Goal: Task Accomplishment & Management: Use online tool/utility

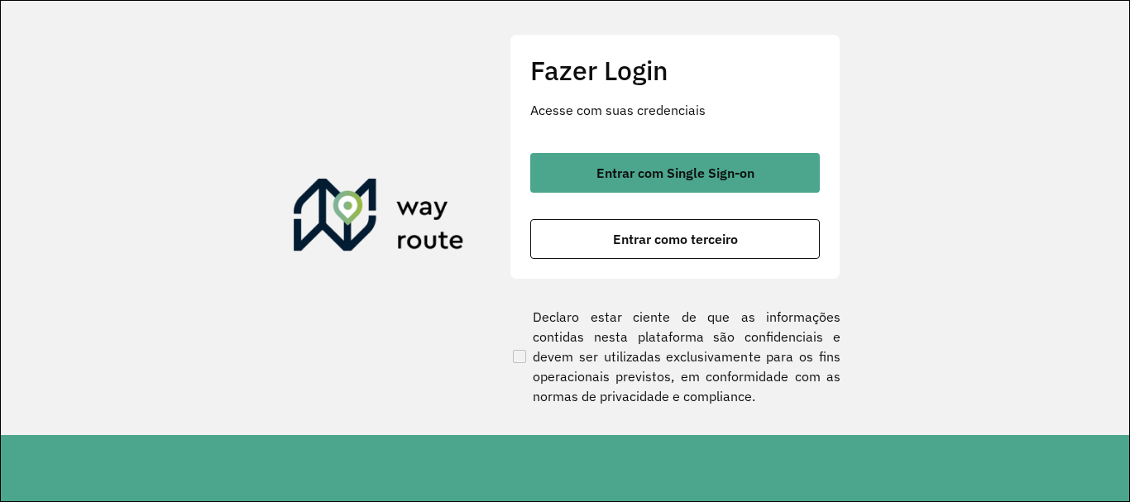
scroll to position [501, 0]
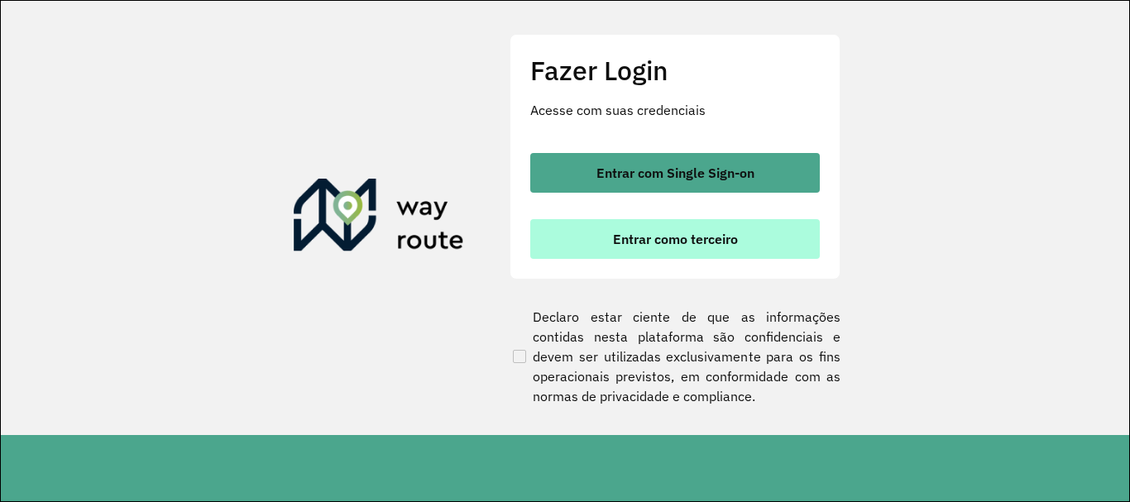
click at [664, 234] on span "Entrar como terceiro" at bounding box center [675, 239] width 125 height 13
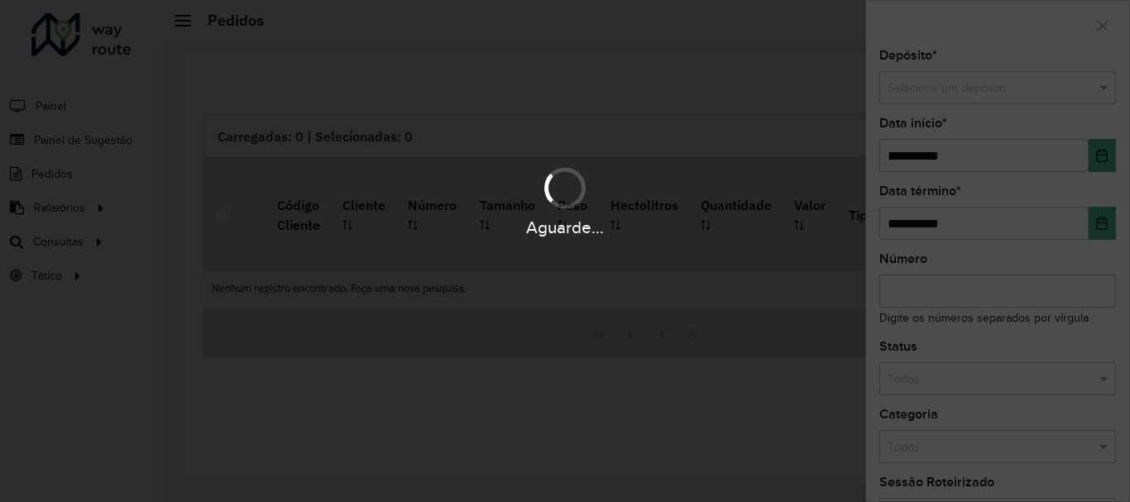
scroll to position [501, 0]
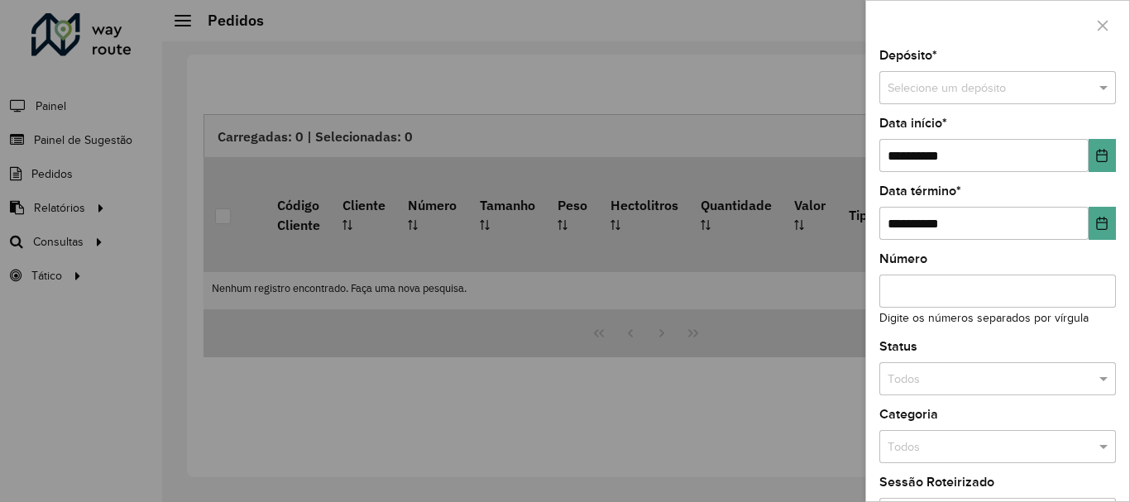
click at [78, 245] on div at bounding box center [565, 251] width 1130 height 502
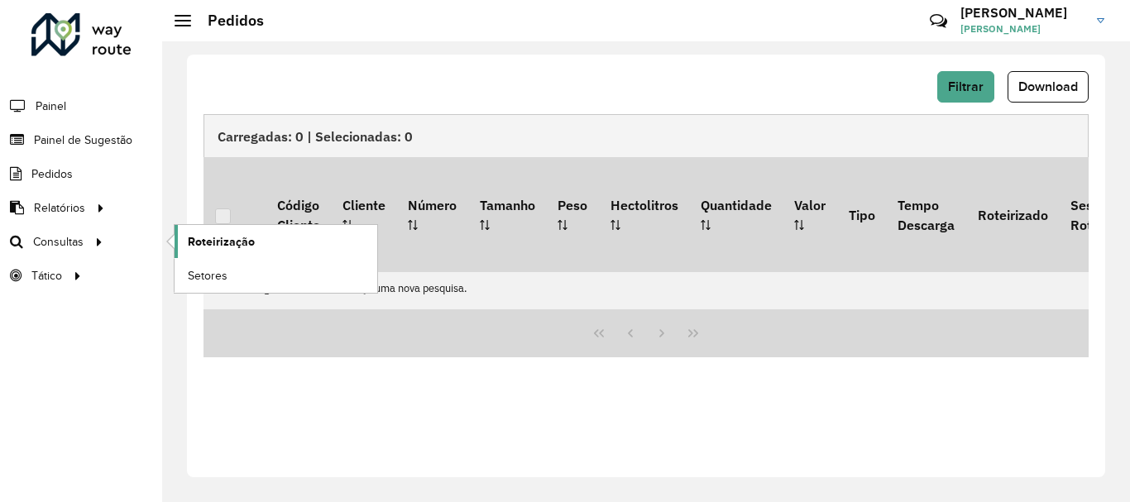
click at [223, 247] on span "Roteirização" at bounding box center [221, 241] width 67 height 17
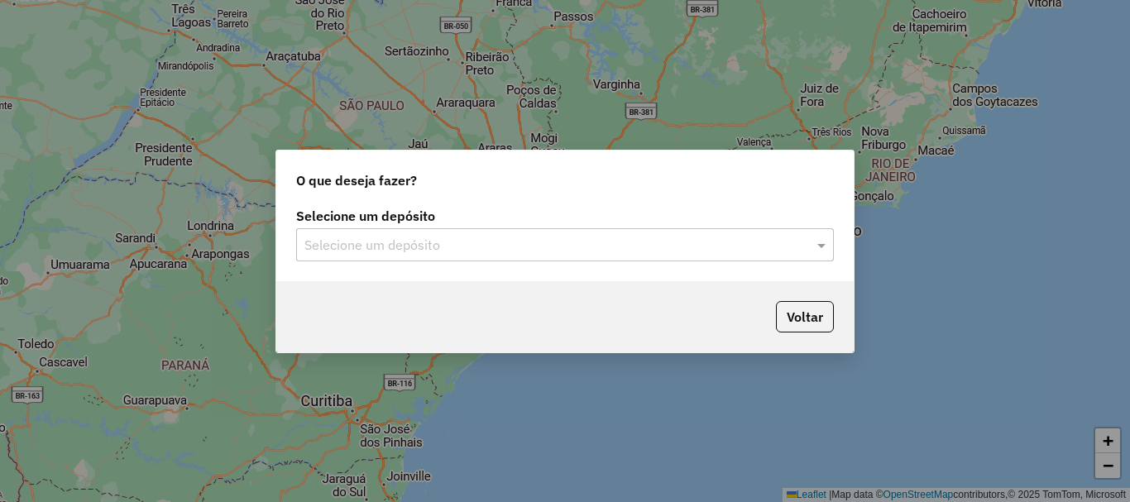
scroll to position [501, 0]
click at [818, 246] on span at bounding box center [824, 245] width 21 height 20
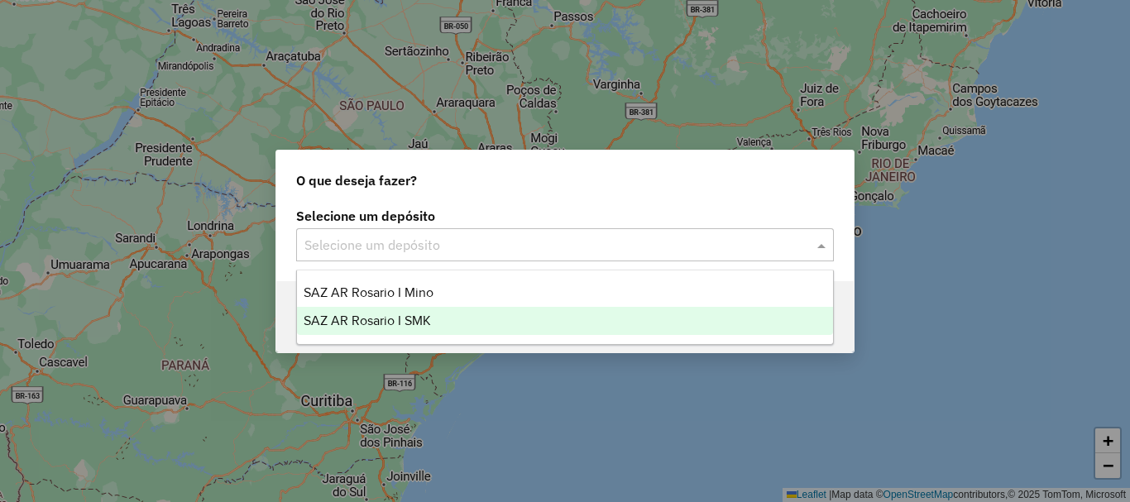
click at [428, 325] on span "SAZ AR Rosario I SMK" at bounding box center [367, 321] width 127 height 14
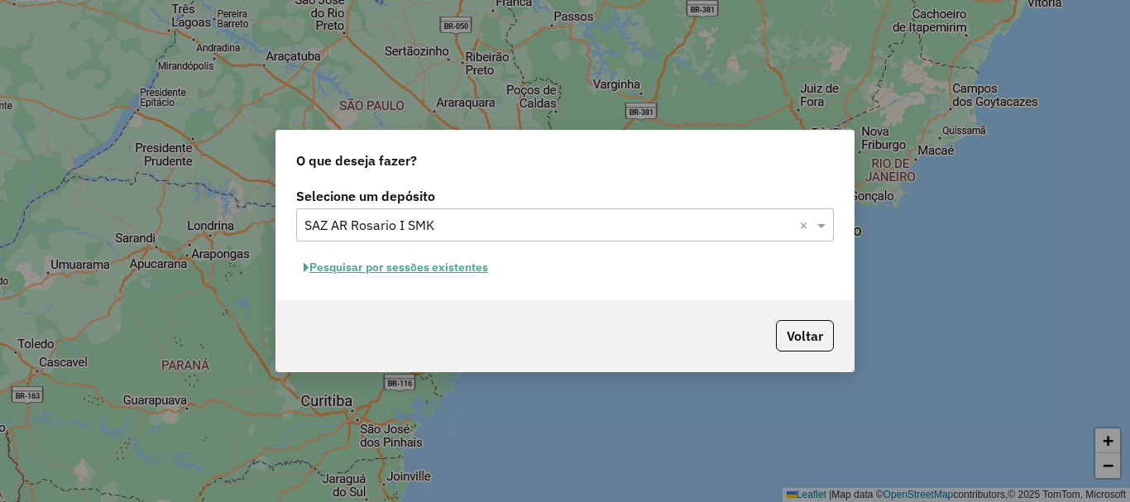
click at [429, 272] on button "Pesquisar por sessões existentes" at bounding box center [395, 268] width 199 height 26
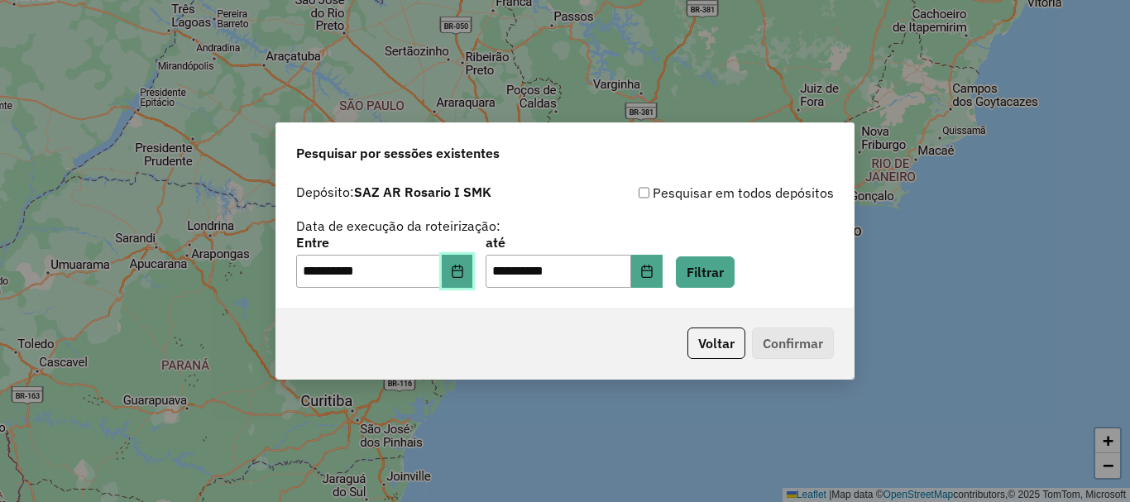
click at [464, 275] on icon "Choose Date" at bounding box center [457, 271] width 13 height 13
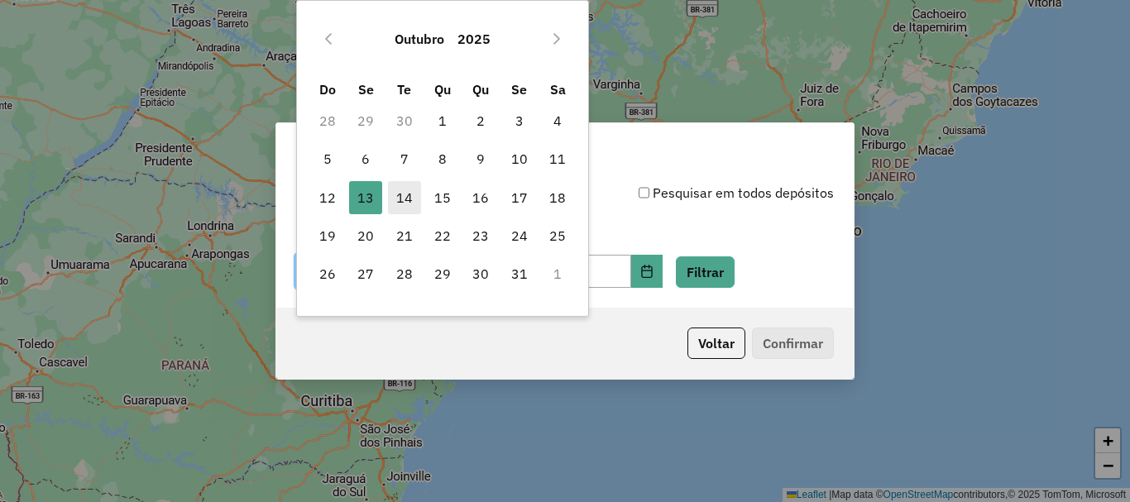
click at [406, 199] on span "14" at bounding box center [404, 197] width 33 height 33
type input "**********"
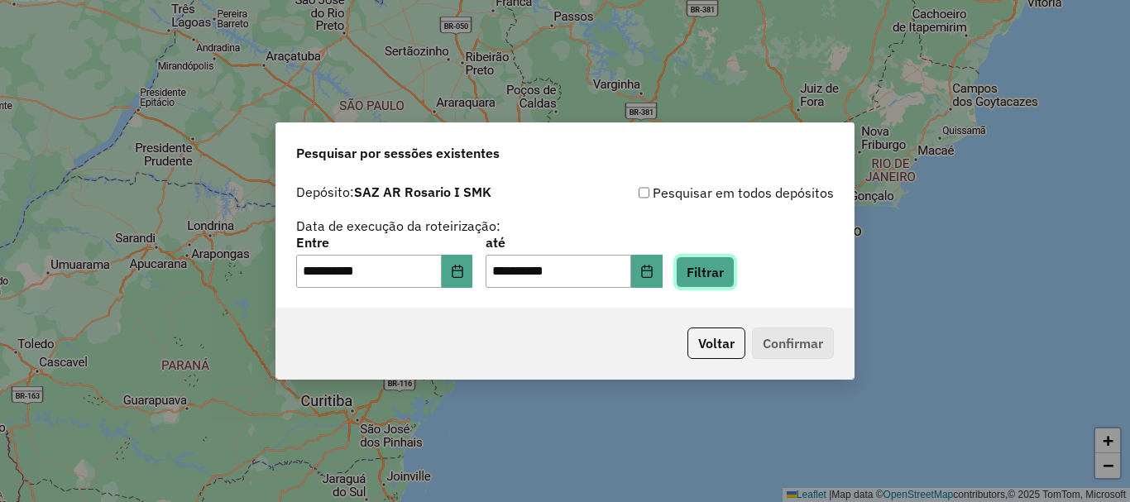
click at [721, 279] on button "Filtrar" at bounding box center [705, 272] width 59 height 31
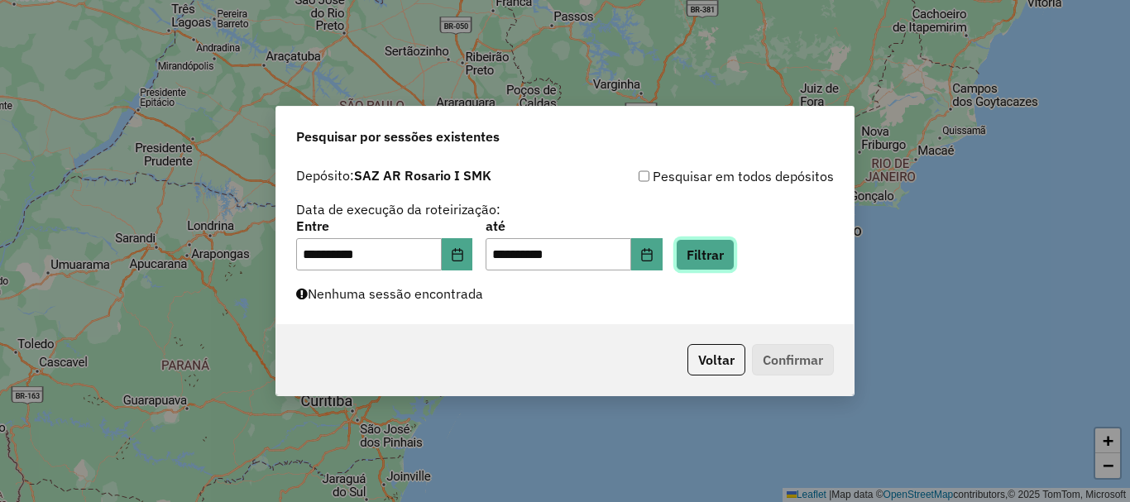
click at [735, 256] on button "Filtrar" at bounding box center [705, 254] width 59 height 31
click at [730, 258] on button "Filtrar" at bounding box center [705, 254] width 59 height 31
click at [735, 252] on button "Filtrar" at bounding box center [705, 254] width 59 height 31
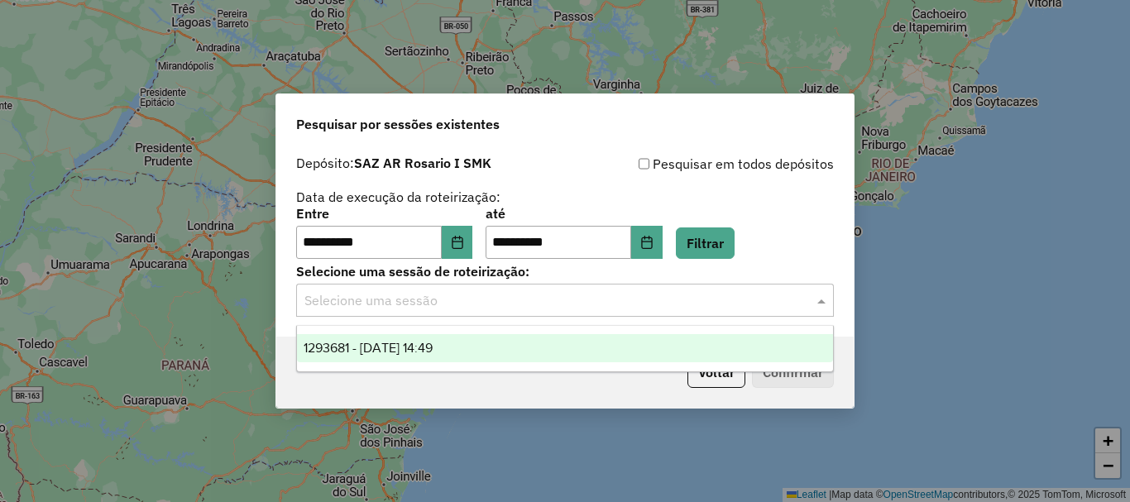
click at [820, 302] on span at bounding box center [824, 300] width 21 height 20
click at [377, 341] on span "1293681 - 14/10/2025 14:49" at bounding box center [368, 348] width 129 height 14
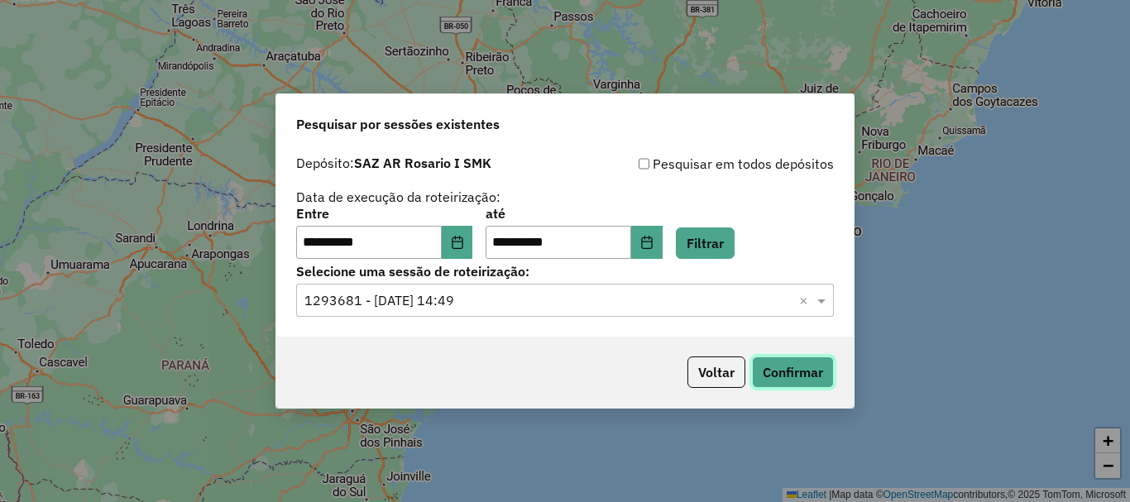
click at [820, 369] on button "Confirmar" at bounding box center [793, 372] width 82 height 31
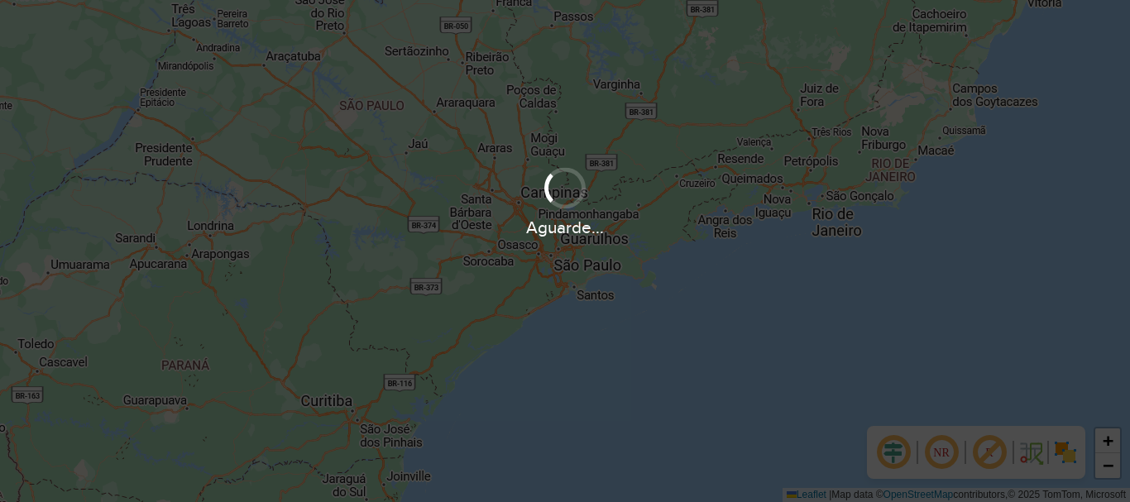
scroll to position [501, 0]
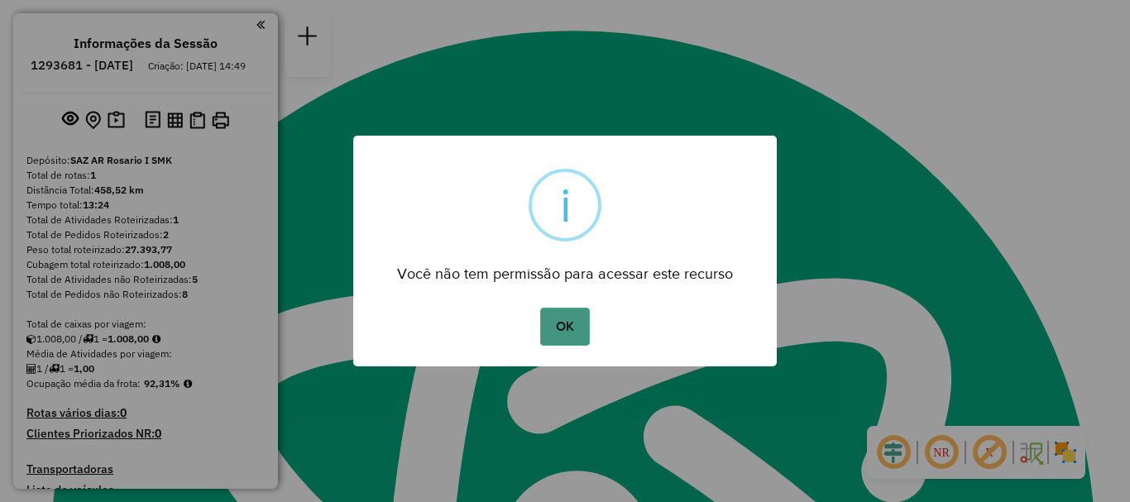
click at [557, 327] on button "OK" at bounding box center [564, 327] width 49 height 38
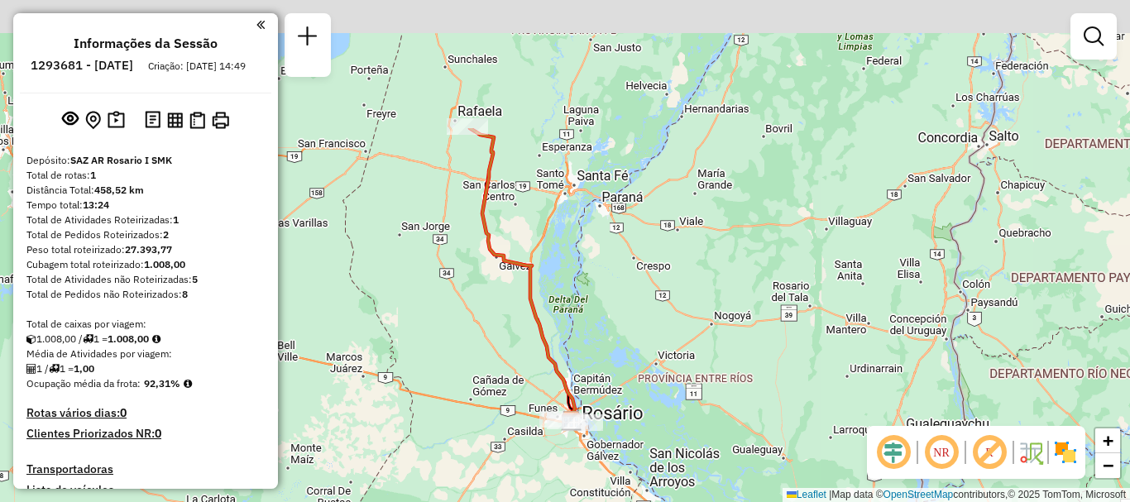
drag, startPoint x: 517, startPoint y: 193, endPoint x: 549, endPoint y: 352, distance: 162.0
click at [549, 352] on icon at bounding box center [522, 274] width 105 height 293
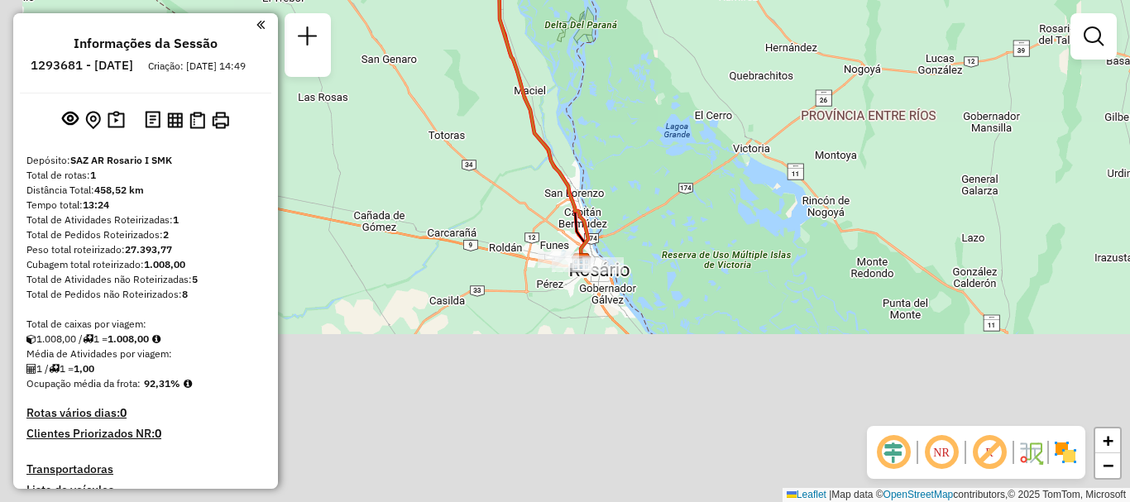
drag, startPoint x: 602, startPoint y: 221, endPoint x: 636, endPoint y: 31, distance: 192.4
click at [636, 36] on div "Janela de atendimento Grade de atendimento Capacidade Transportadoras Veículos …" at bounding box center [565, 251] width 1130 height 502
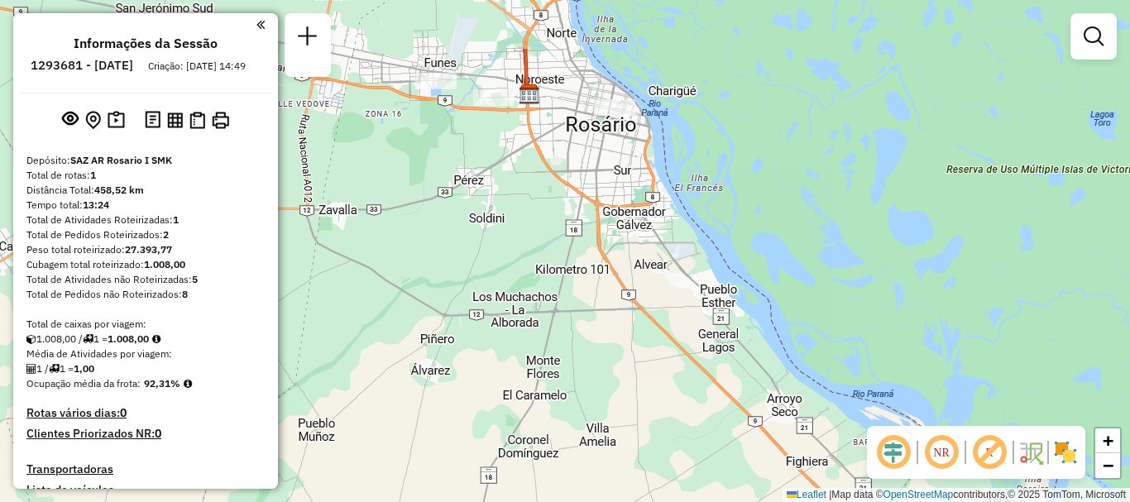
drag, startPoint x: 617, startPoint y: 151, endPoint x: 625, endPoint y: 190, distance: 39.6
click at [625, 190] on div "Janela de atendimento Grade de atendimento Capacidade Transportadoras Veículos …" at bounding box center [565, 251] width 1130 height 502
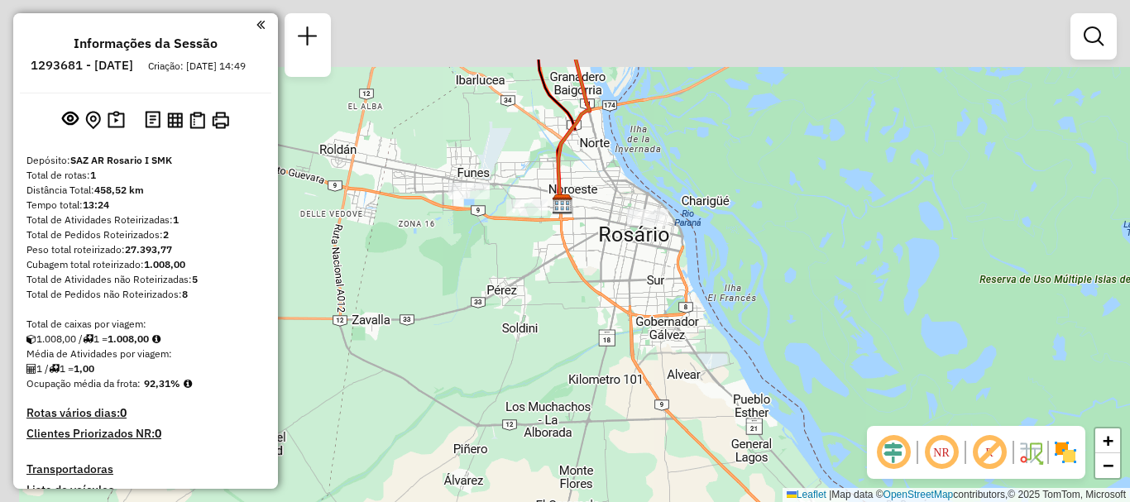
drag, startPoint x: 530, startPoint y: 281, endPoint x: 547, endPoint y: 320, distance: 42.3
click at [547, 320] on div "Janela de atendimento Grade de atendimento Capacidade Transportadoras Veículos …" at bounding box center [565, 251] width 1130 height 502
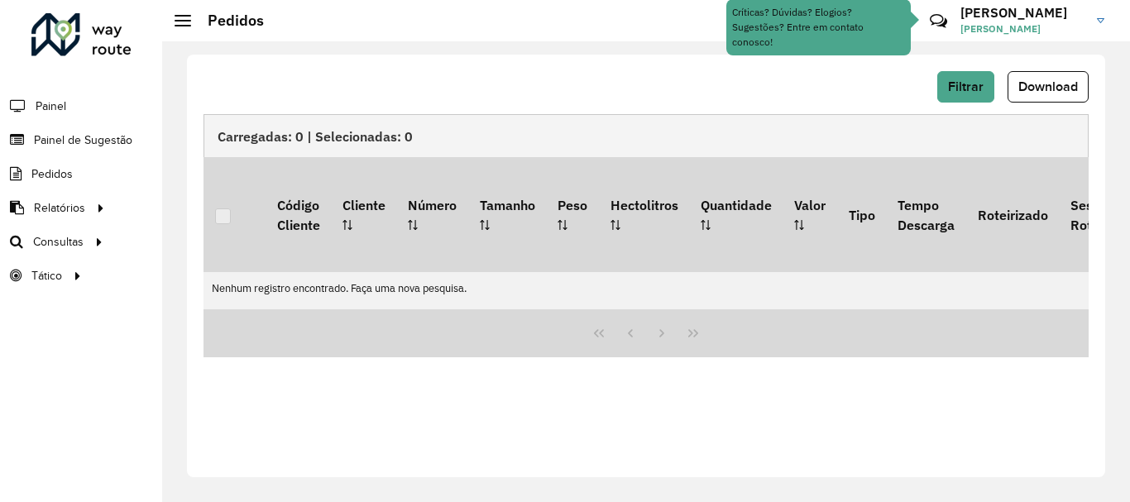
scroll to position [501, 0]
